Goal: Go to known website: Go to known website

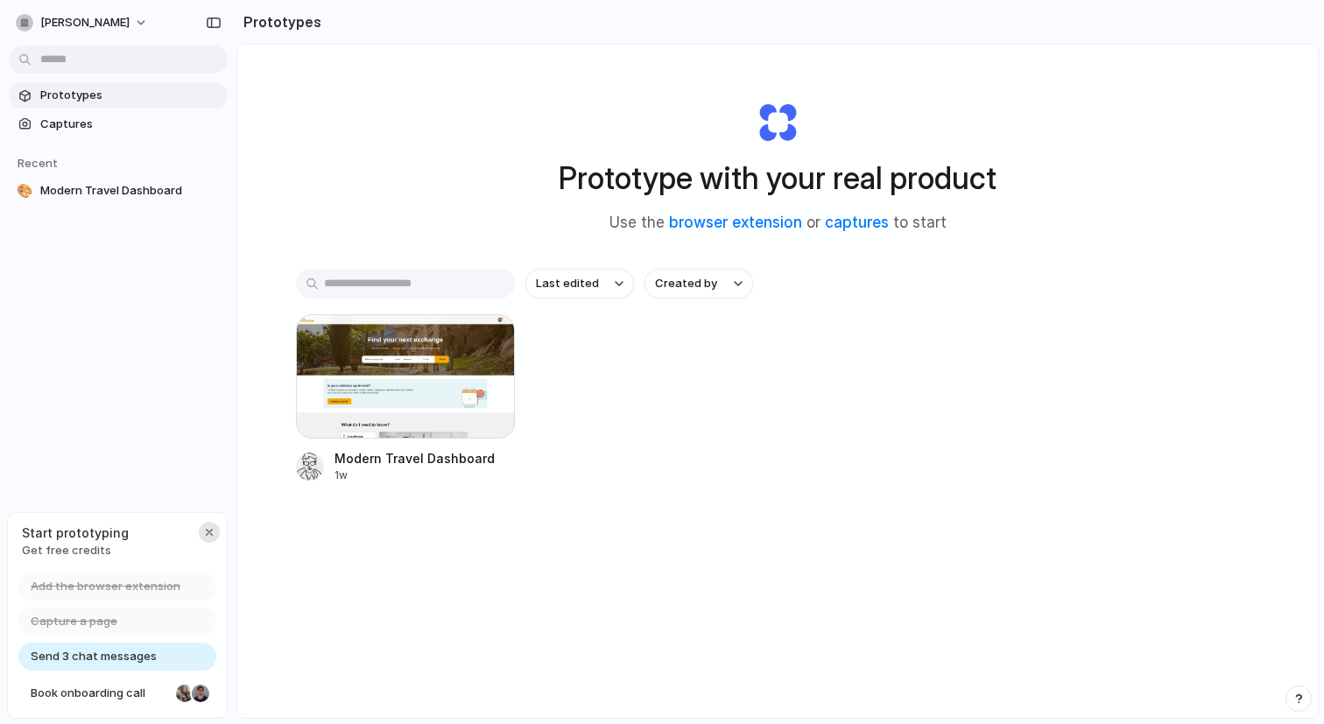
click at [213, 529] on div "button" at bounding box center [209, 532] width 14 height 14
